Goal: Task Accomplishment & Management: Complete application form

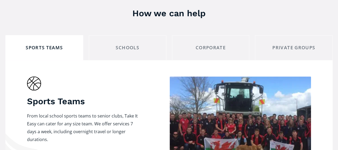
scroll to position [364, 0]
click at [268, 43] on div "Private Groups" at bounding box center [293, 47] width 69 height 8
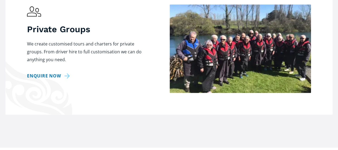
scroll to position [436, 0]
click at [48, 71] on link "Enquire now" at bounding box center [49, 75] width 45 height 8
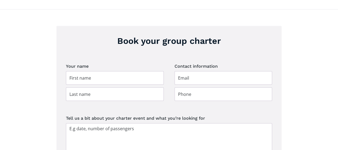
scroll to position [767, 0]
click at [97, 73] on input "Group charter booking" at bounding box center [115, 78] width 98 height 14
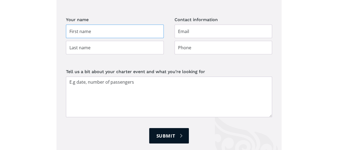
scroll to position [807, 0]
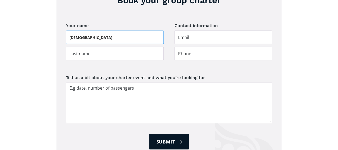
type input "[DEMOGRAPHIC_DATA]"
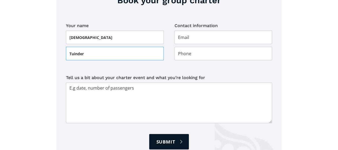
type input "Tuinder"
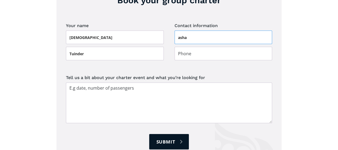
type input "[EMAIL_ADDRESS][DOMAIN_NAME]"
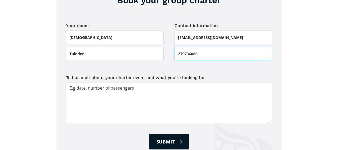
click at [177, 47] on input "279736086" at bounding box center [223, 54] width 98 height 14
type input "0279736086"
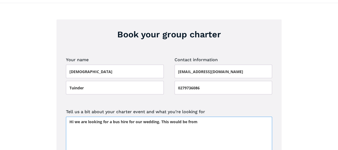
scroll to position [773, 0]
paste textarea "[GEOGRAPHIC_DATA], [STREET_ADDRESS][PERSON_NAME]"
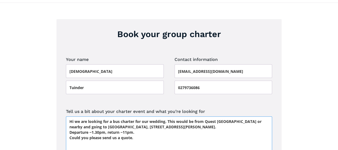
scroll to position [793, 0]
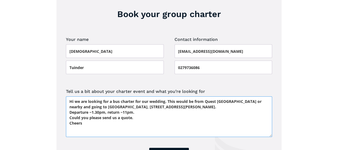
click at [72, 96] on textarea "Hi we are looking for a bus charter for our wedding. This would be from Quest […" at bounding box center [169, 116] width 206 height 41
type textarea "Hi, we are looking for a bus charter for our wedding. This would be from Quest …"
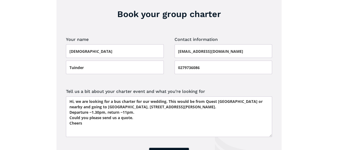
type input "Please wait..."
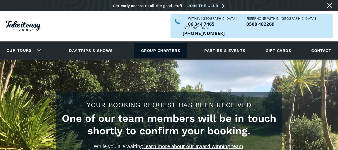
click at [151, 43] on link "Group charters" at bounding box center [160, 50] width 53 height 15
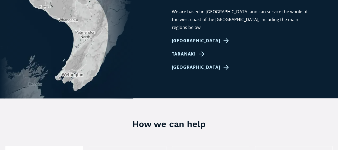
scroll to position [300, 0]
